Goal: Navigation & Orientation: Find specific page/section

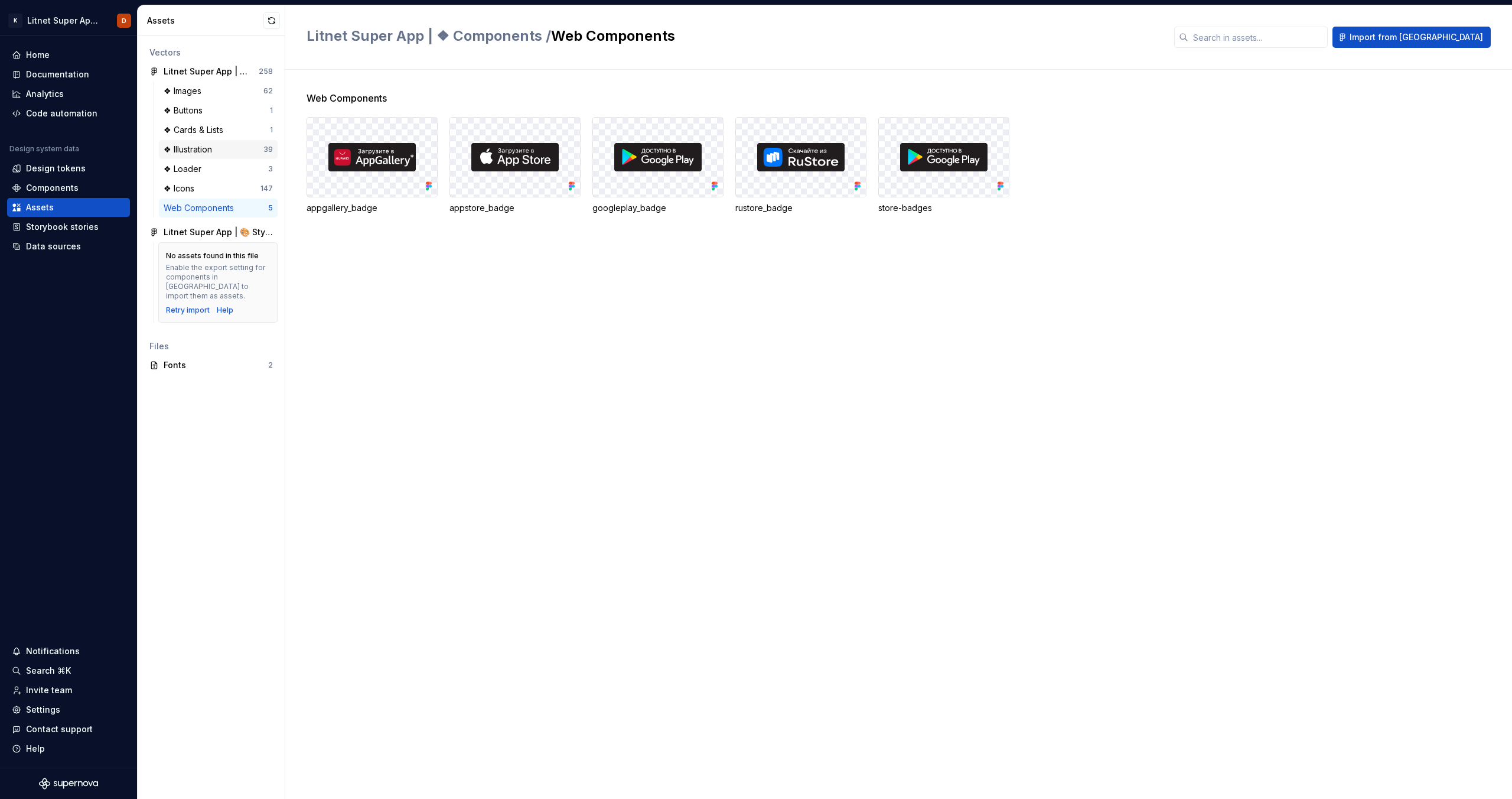
click at [255, 145] on div "❖ Illustration" at bounding box center [214, 149] width 100 height 12
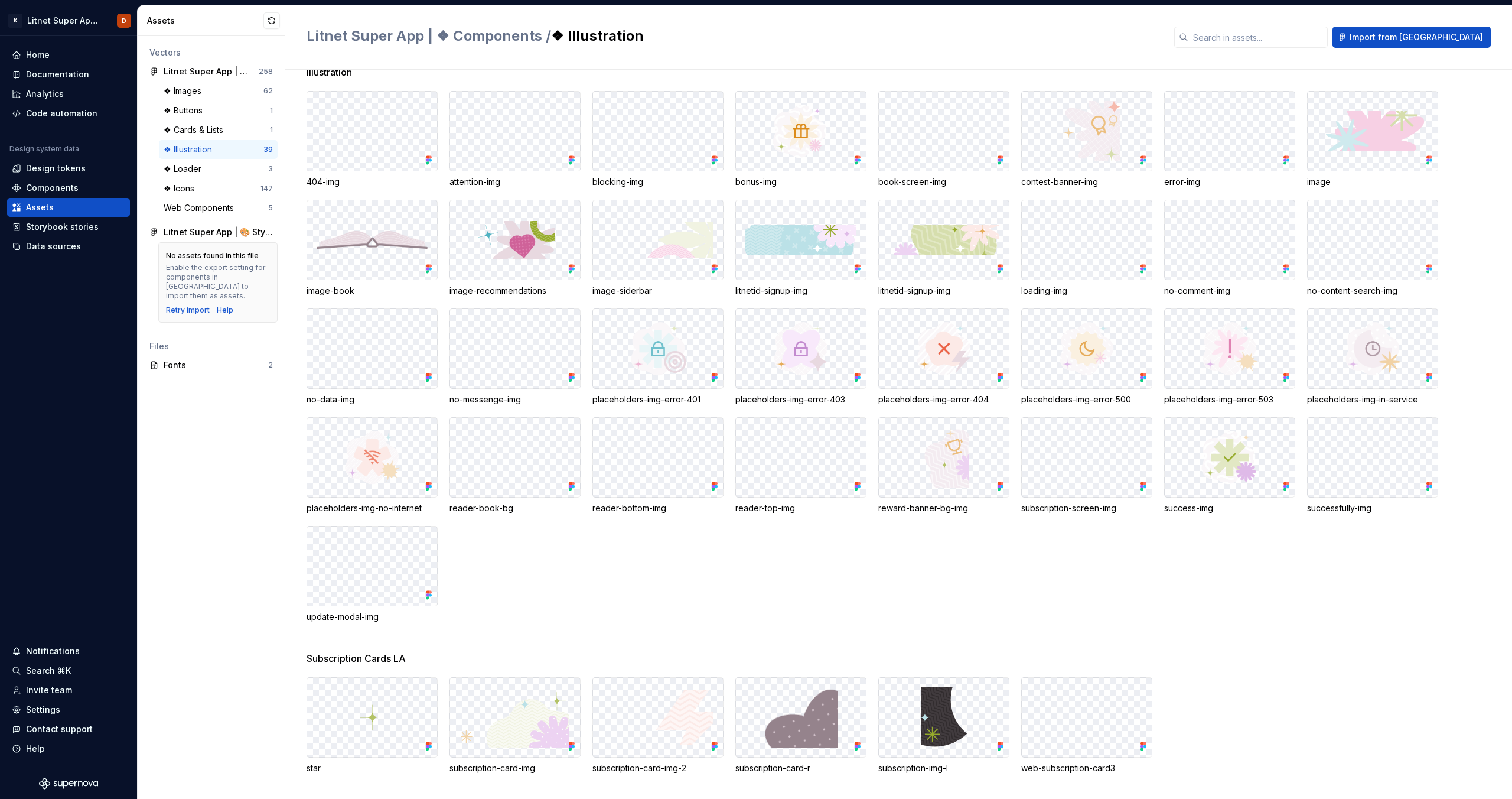
scroll to position [30, 0]
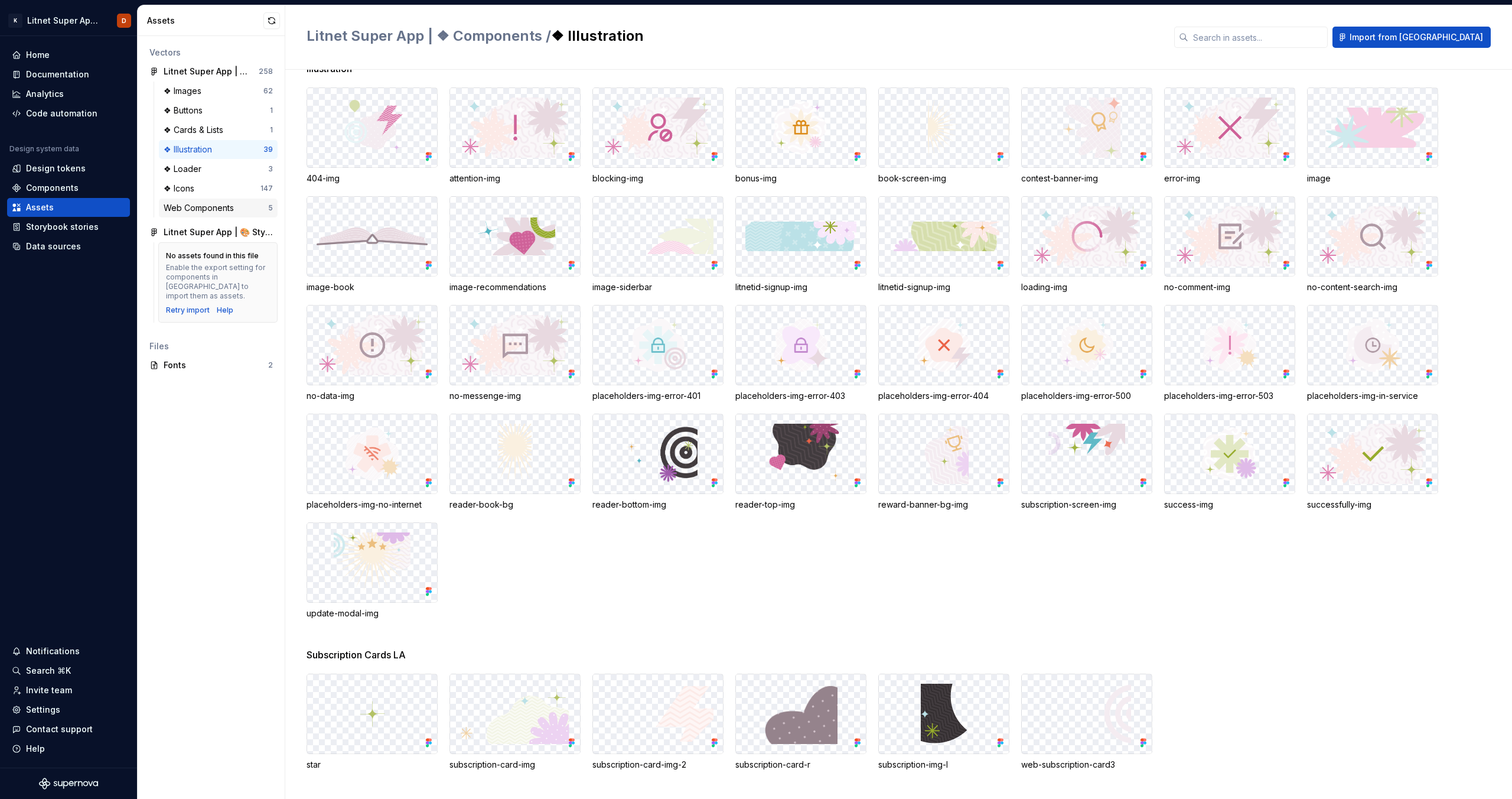
click at [231, 208] on div "Web Components" at bounding box center [201, 208] width 75 height 12
